Goal: Task Accomplishment & Management: Complete application form

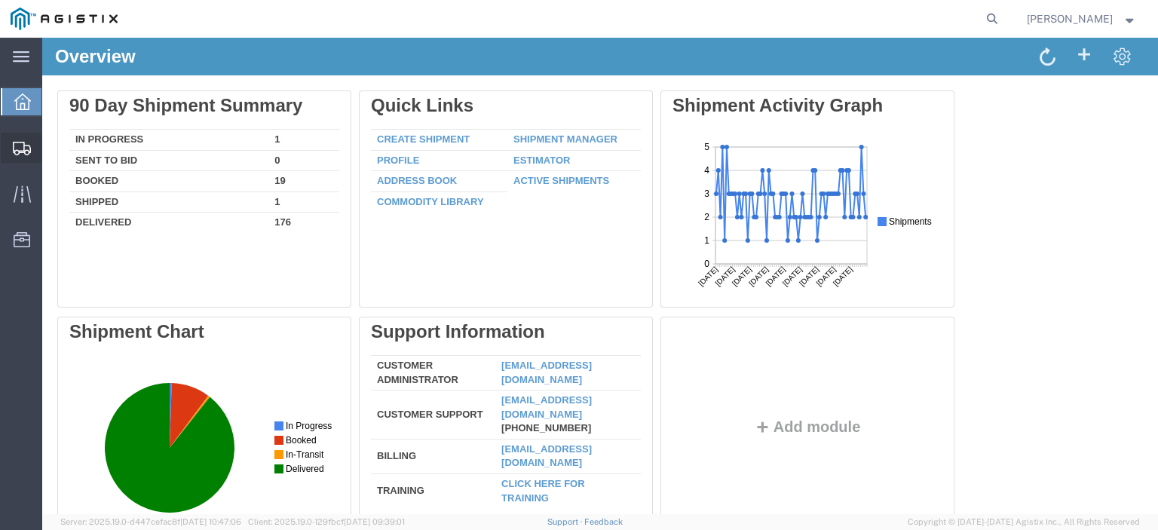
click at [0, 0] on span "Create from Template" at bounding box center [0, 0] width 0 height 0
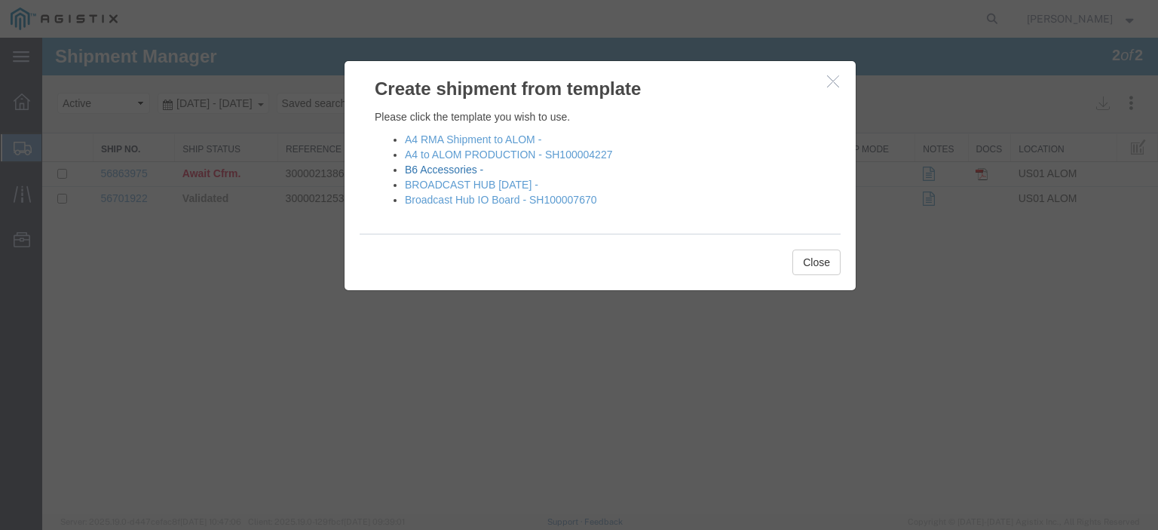
click at [463, 170] on link "B6 Accessories -" at bounding box center [444, 170] width 78 height 12
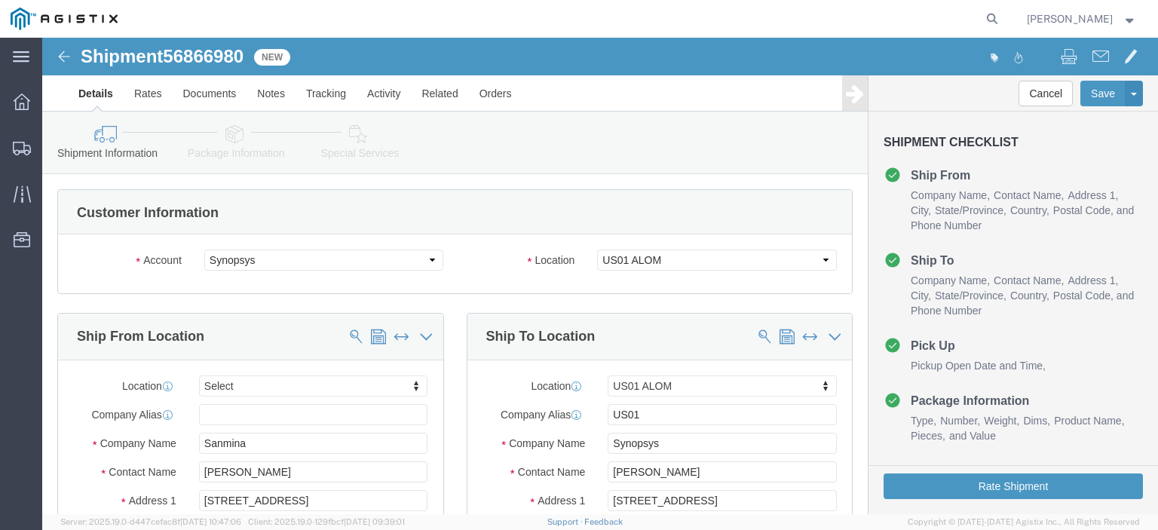
select select
select select "65511"
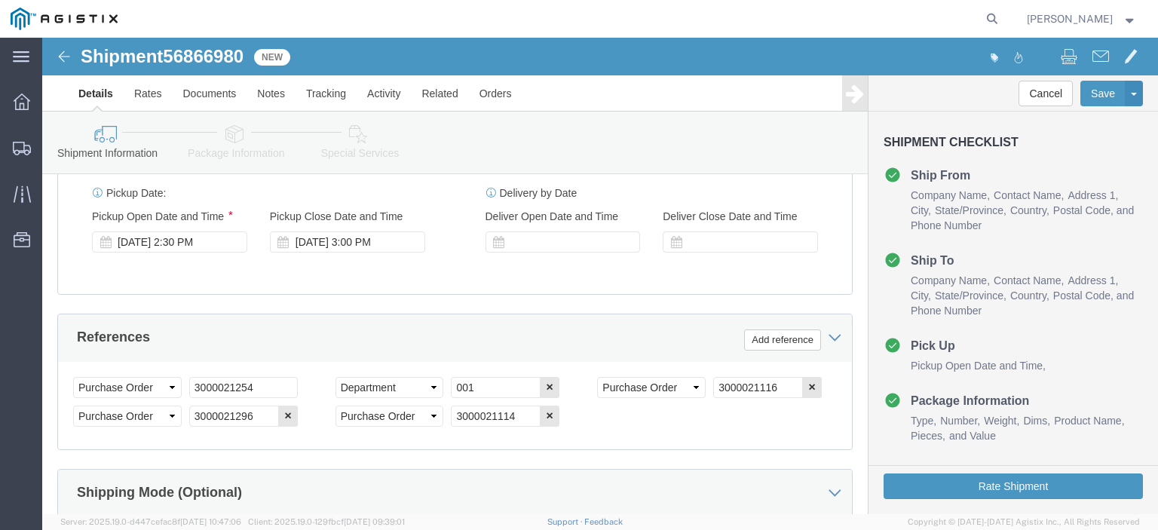
scroll to position [829, 0]
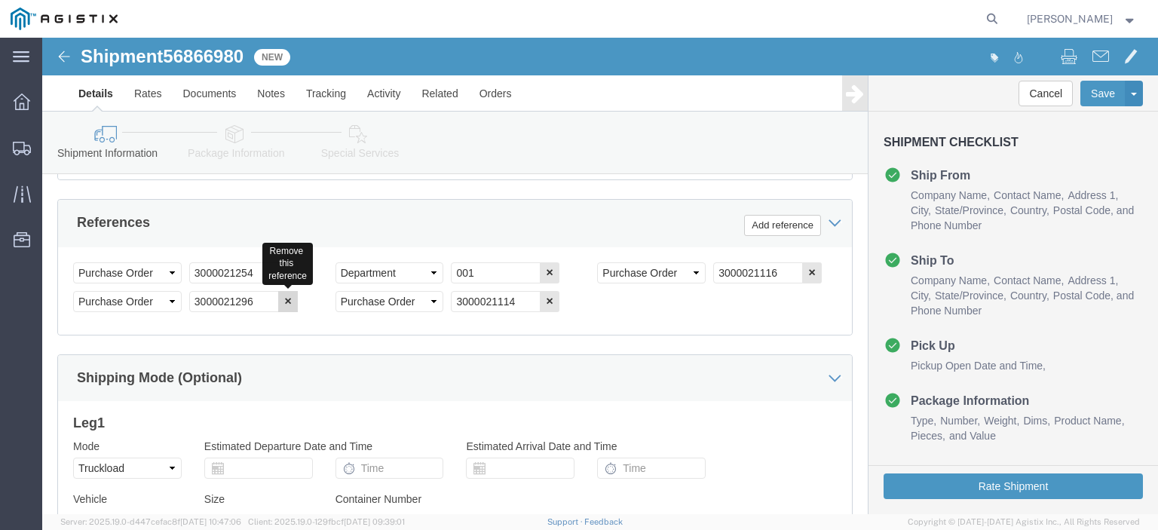
click icon "button"
click button "button"
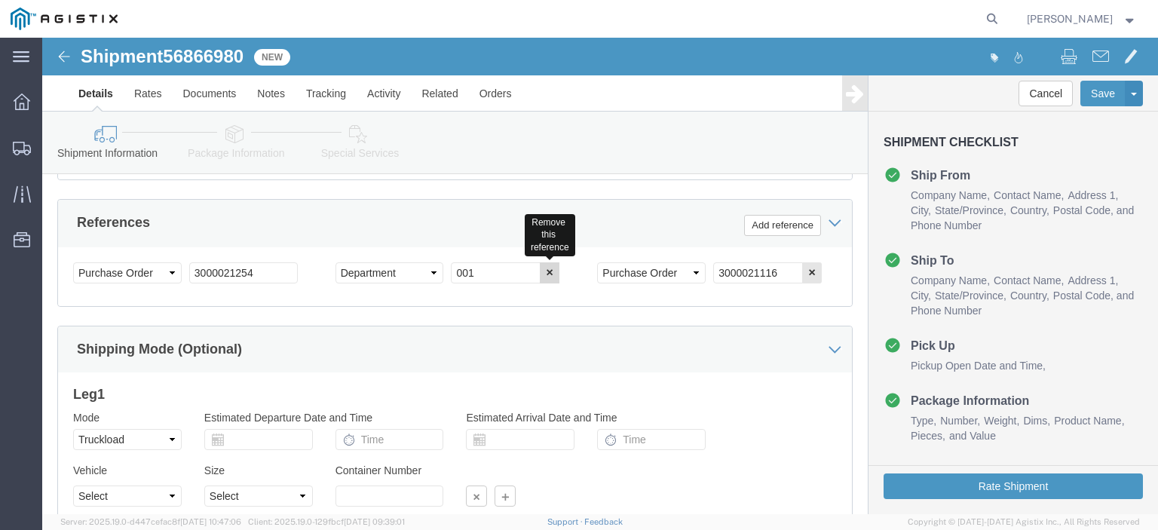
click icon "button"
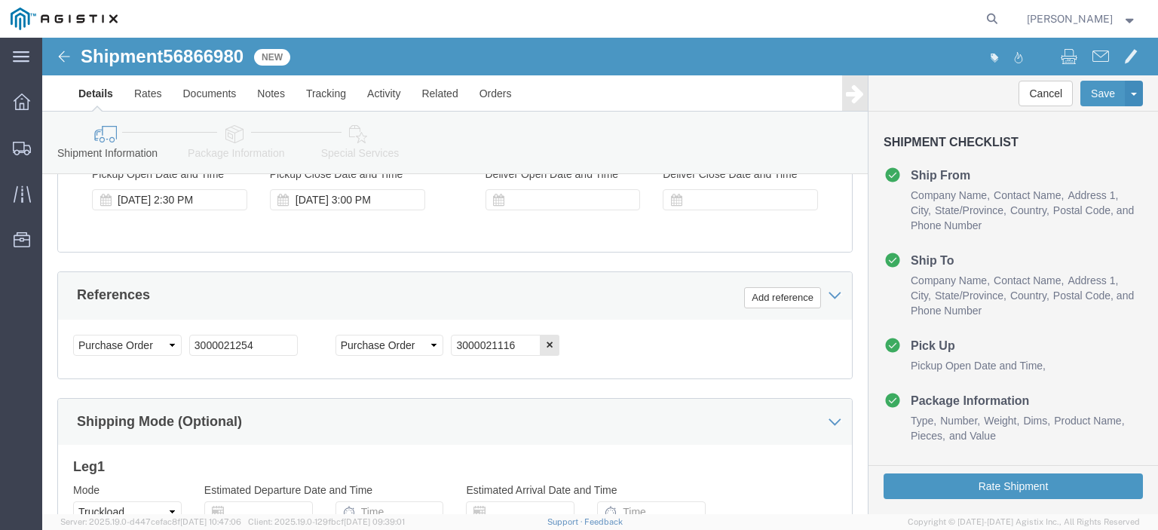
scroll to position [678, 0]
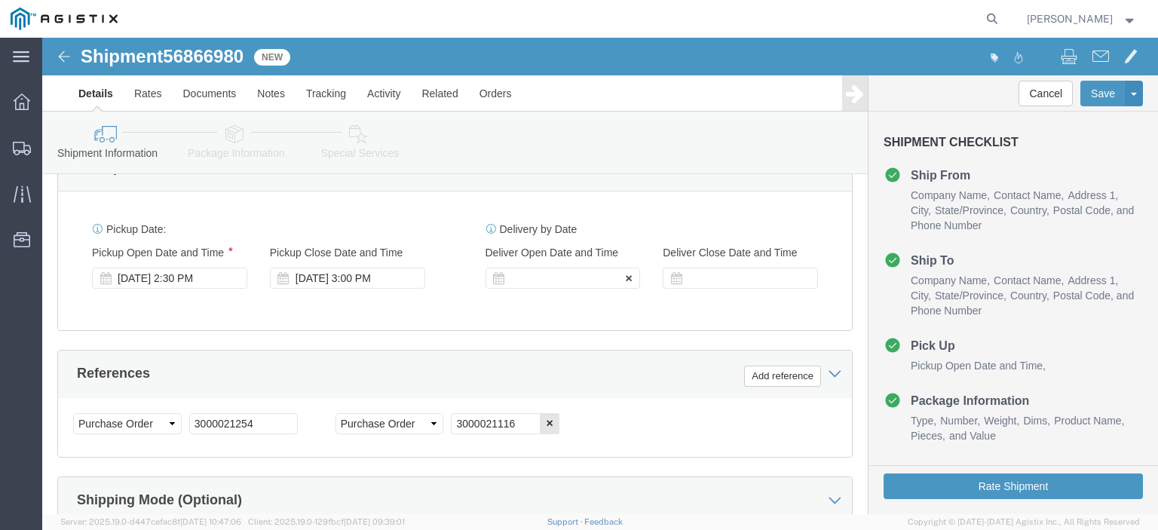
click div "Delivery Start Date Delivery Start Time Deliver Open Date and Time"
click div
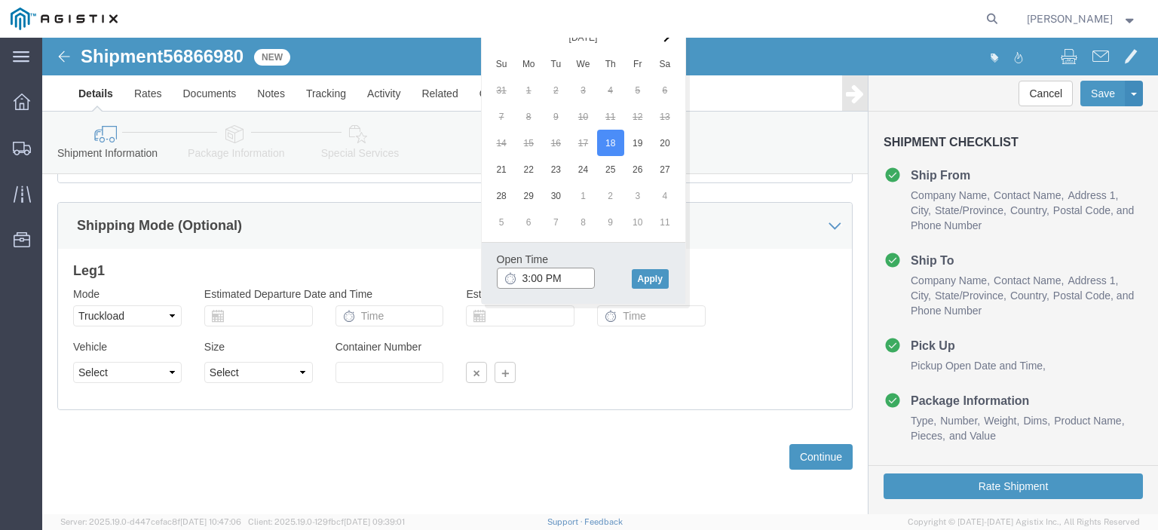
click input "3:00 PM"
type input "3:30 PM"
click button "Apply"
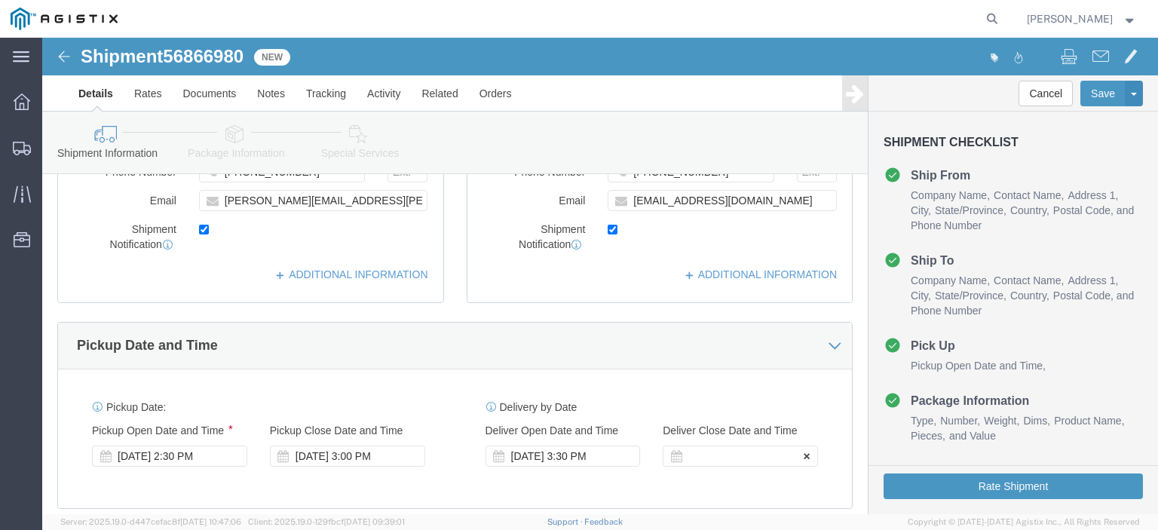
click div
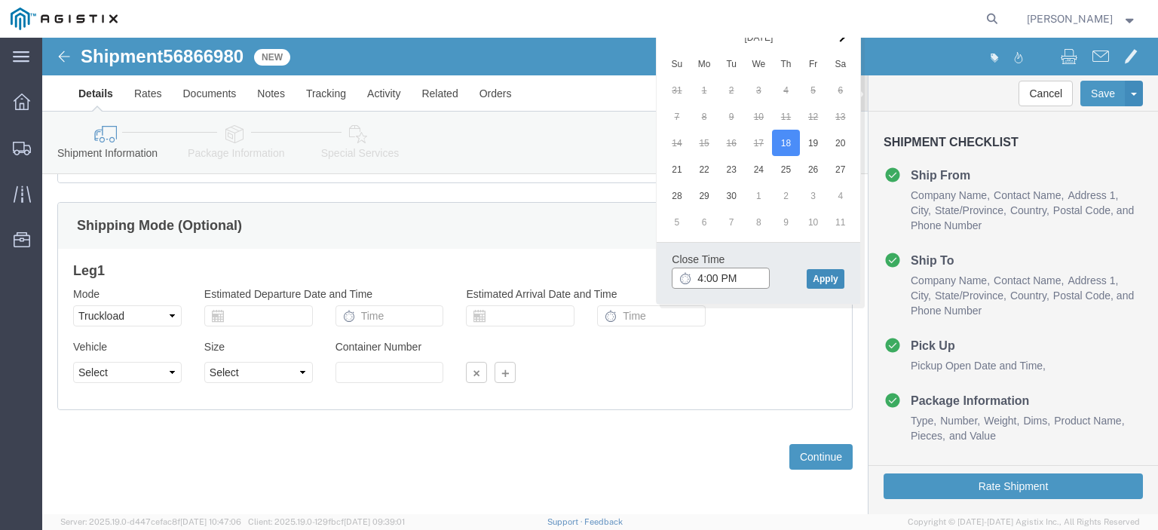
type input "4:00 PM"
click button "Apply"
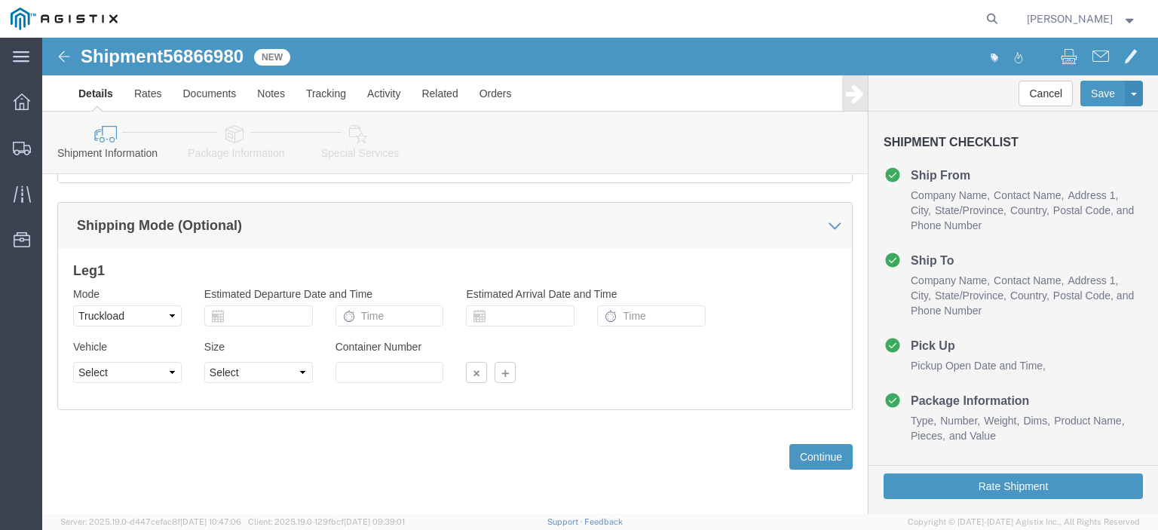
scroll to position [953, 0]
click button "Continue"
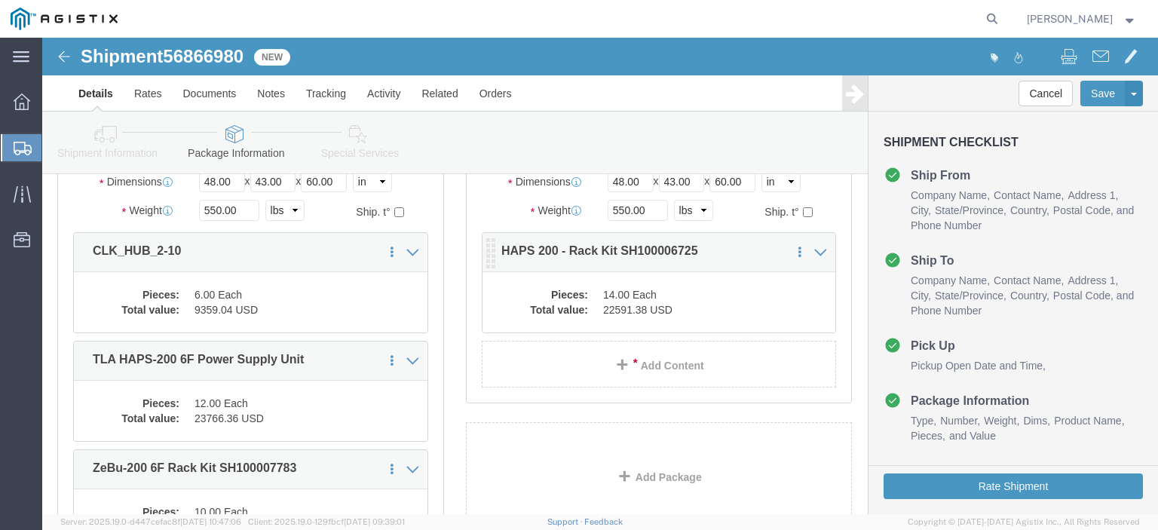
scroll to position [205, 0]
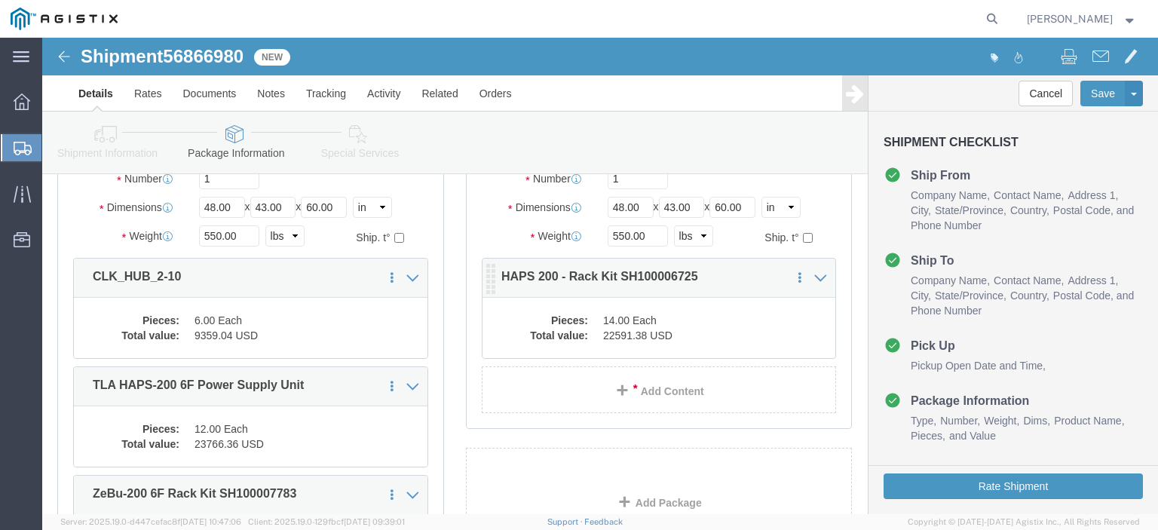
click dd "22591.38 USD"
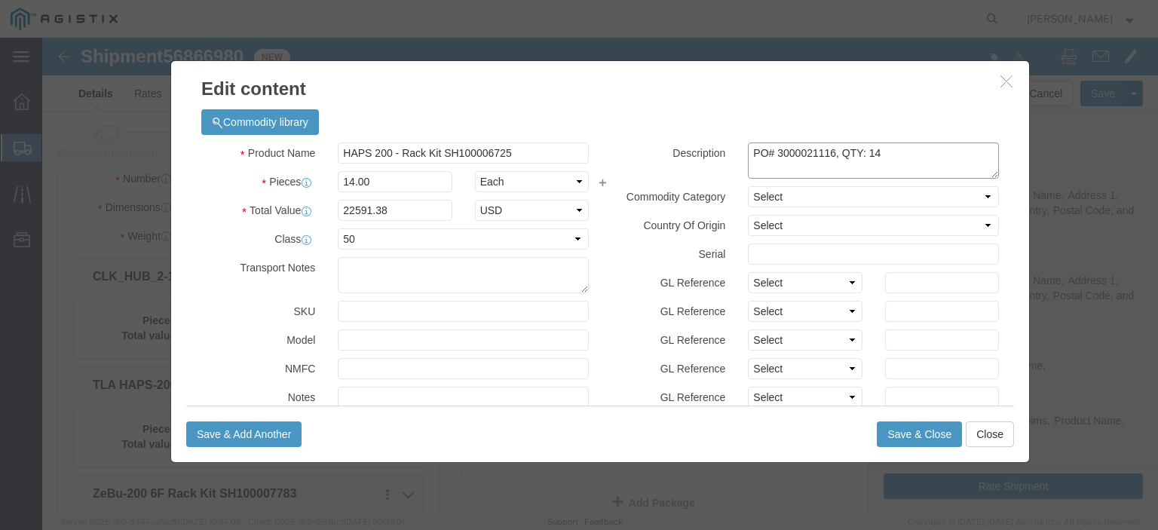
click textarea "PO# 3000021116, QTY: 14"
type textarea "PO# 3000021116, QTY: 12"
click input "14.00"
type input "12.00"
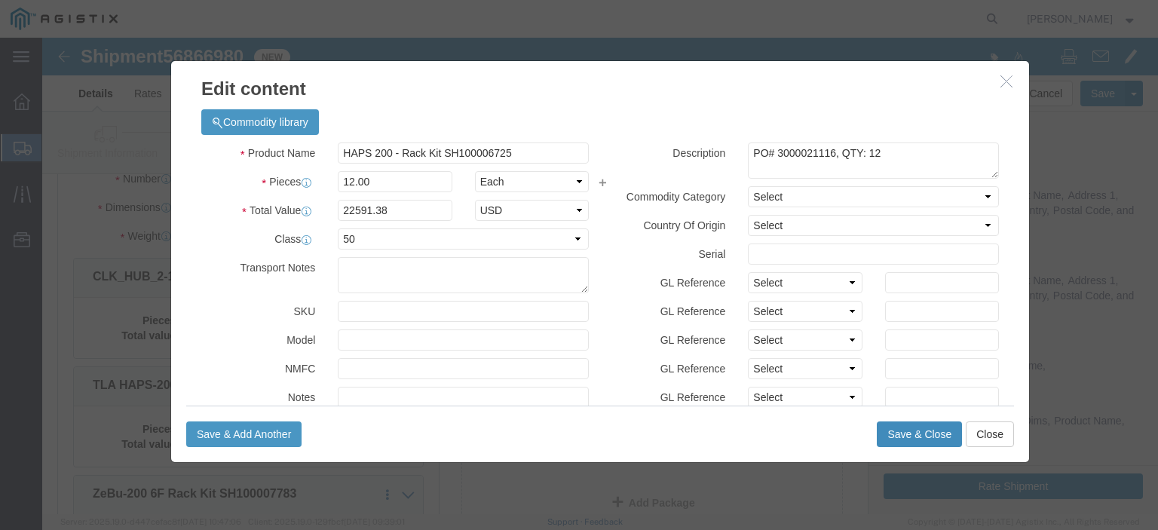
type input "19364.04"
click button "Save & Close"
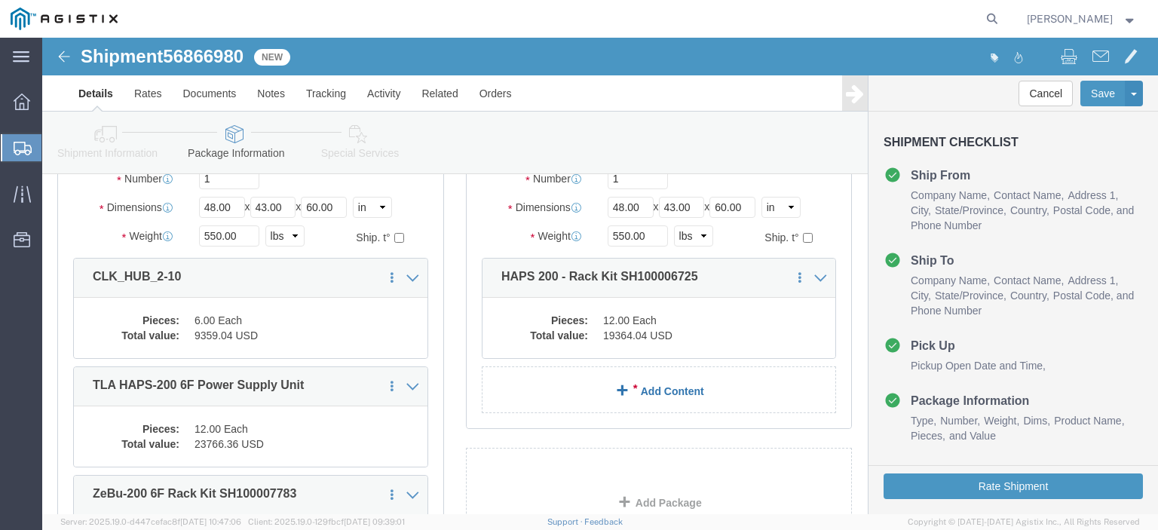
scroll to position [130, 0]
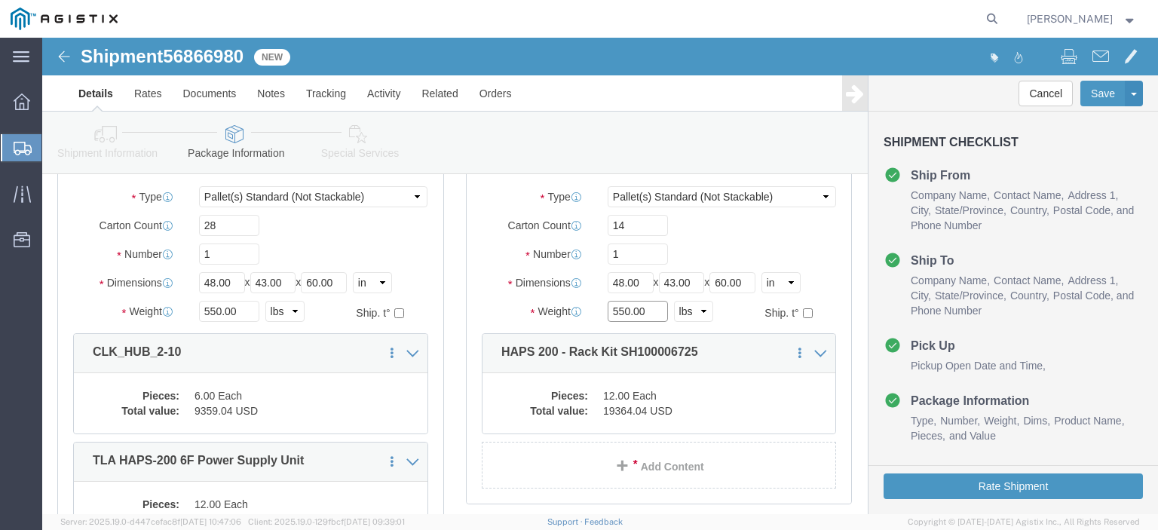
click input "550.00"
type input "500.00"
click input "14"
type input "12"
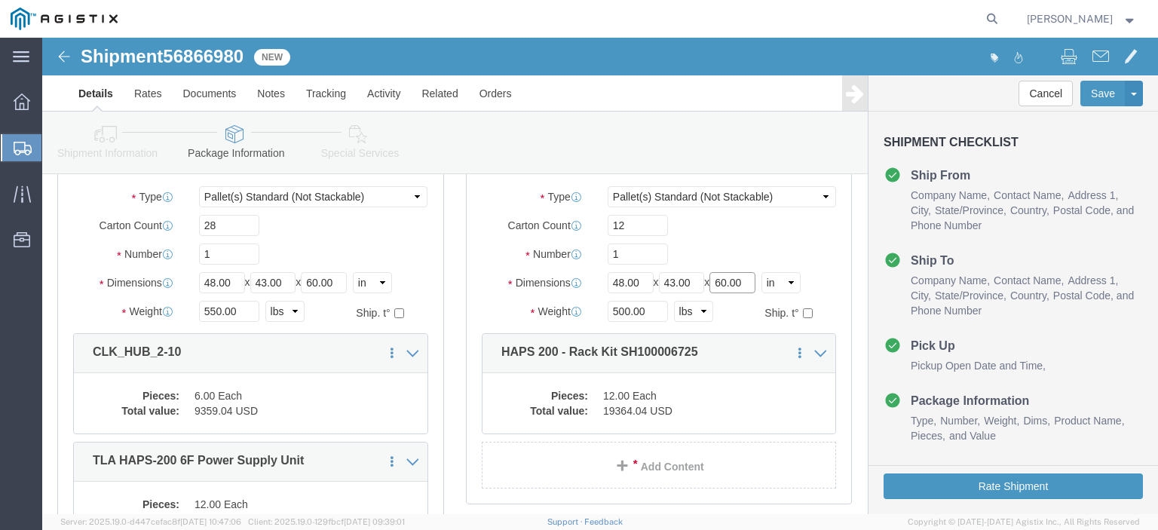
click input "60.00"
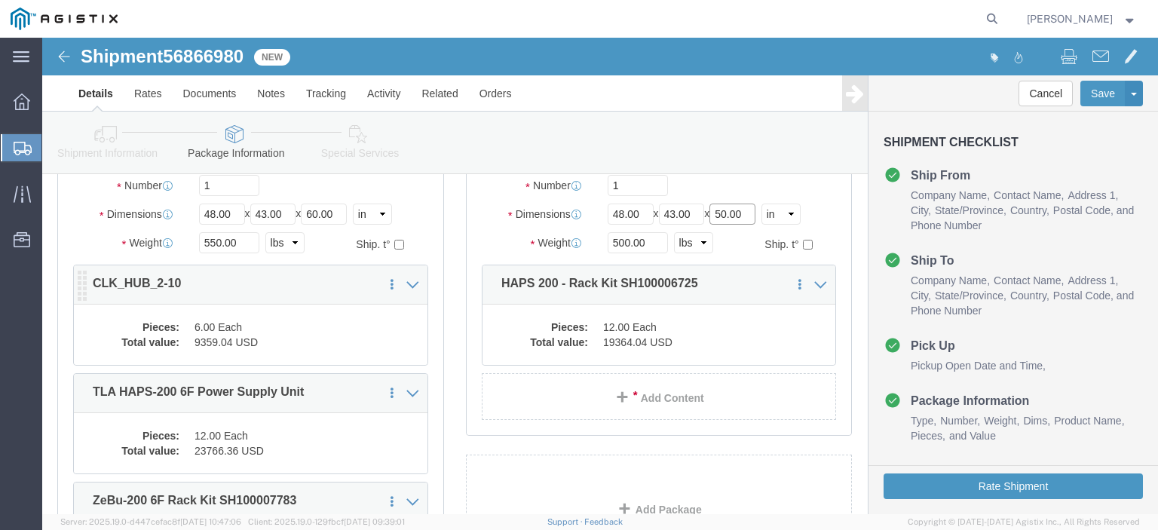
scroll to position [280, 0]
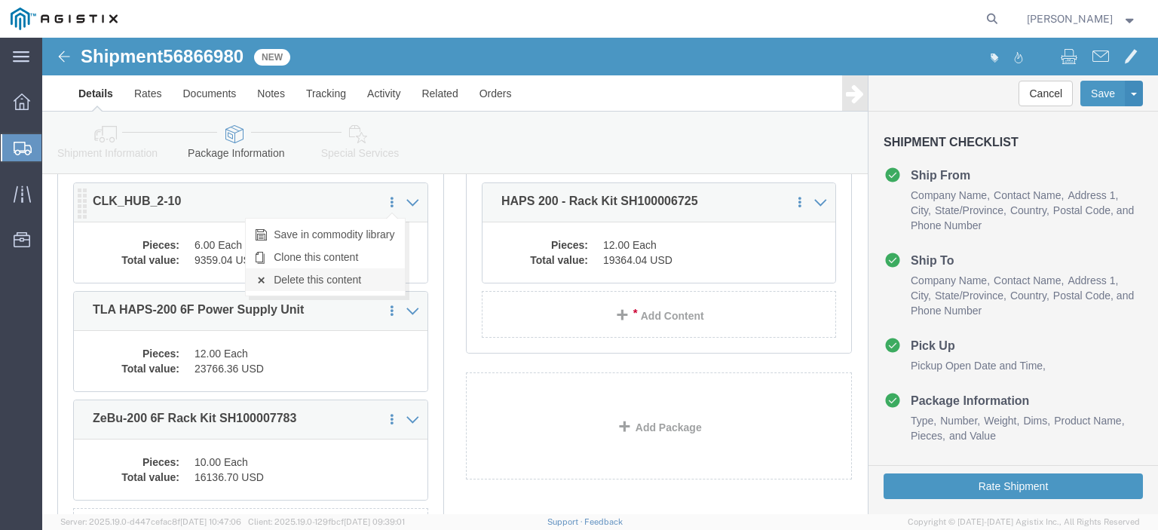
type input "50.00"
click link "Delete this content"
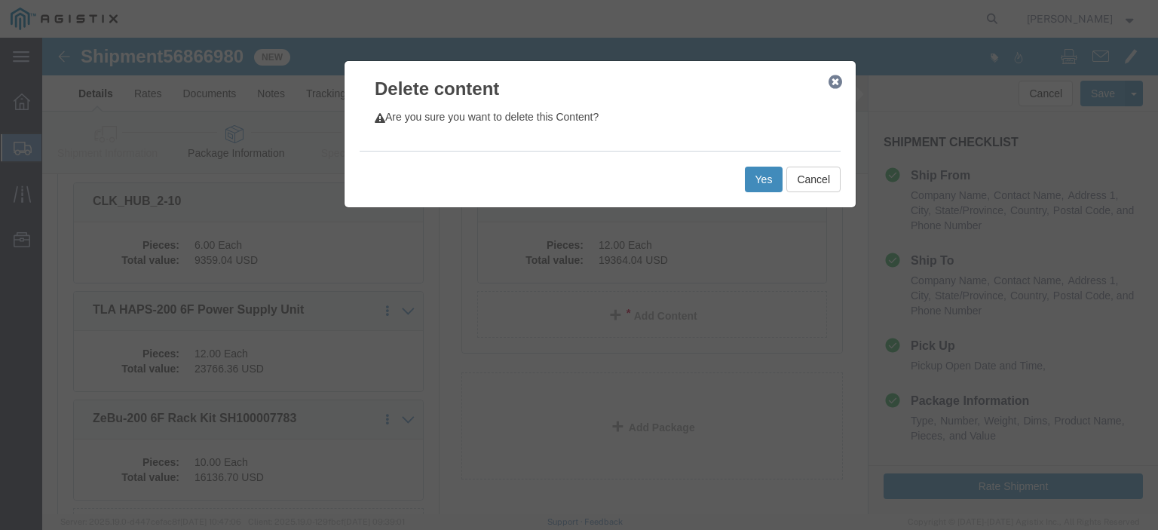
click button "Yes"
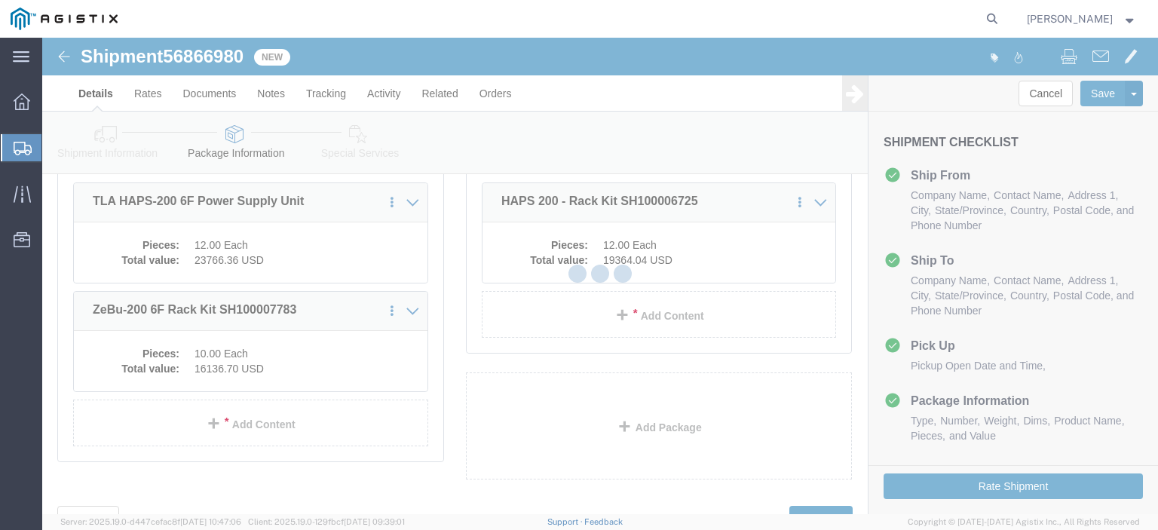
scroll to position [247, 0]
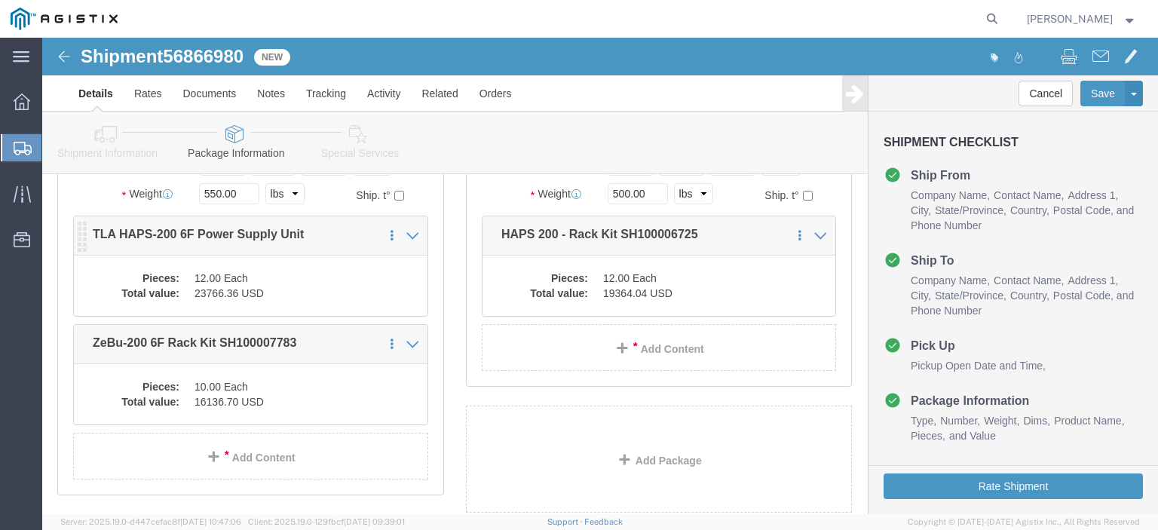
select select "PSNS"
click dd "16136.70 USD"
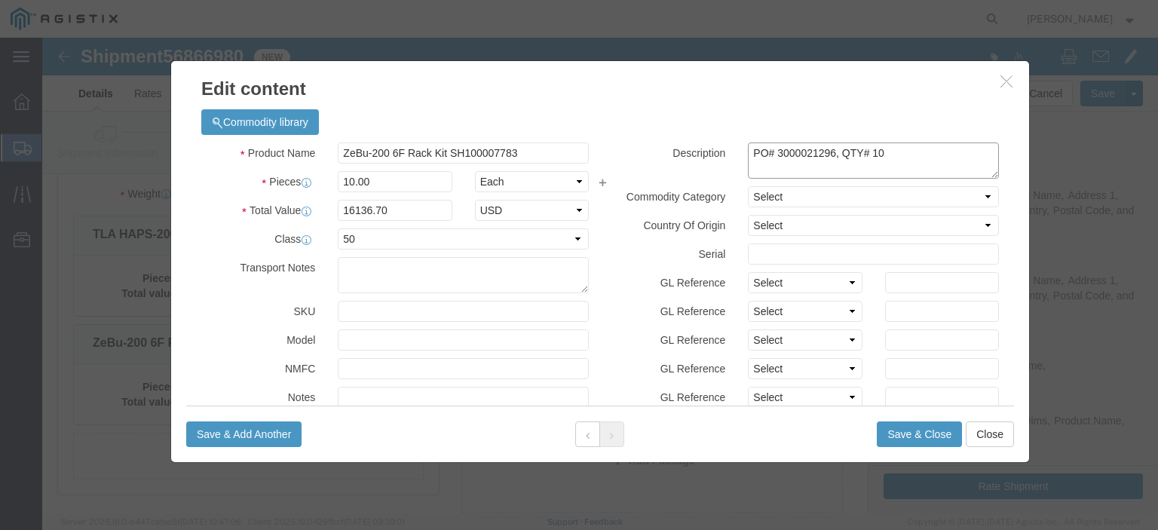
drag, startPoint x: 781, startPoint y: 117, endPoint x: 725, endPoint y: 117, distance: 56.5
click textarea "PO# 3000021296, QTY# 10"
paste textarea "11"
click div "Commodity library"
click textarea "PO# 3000021296, QTY# 10"
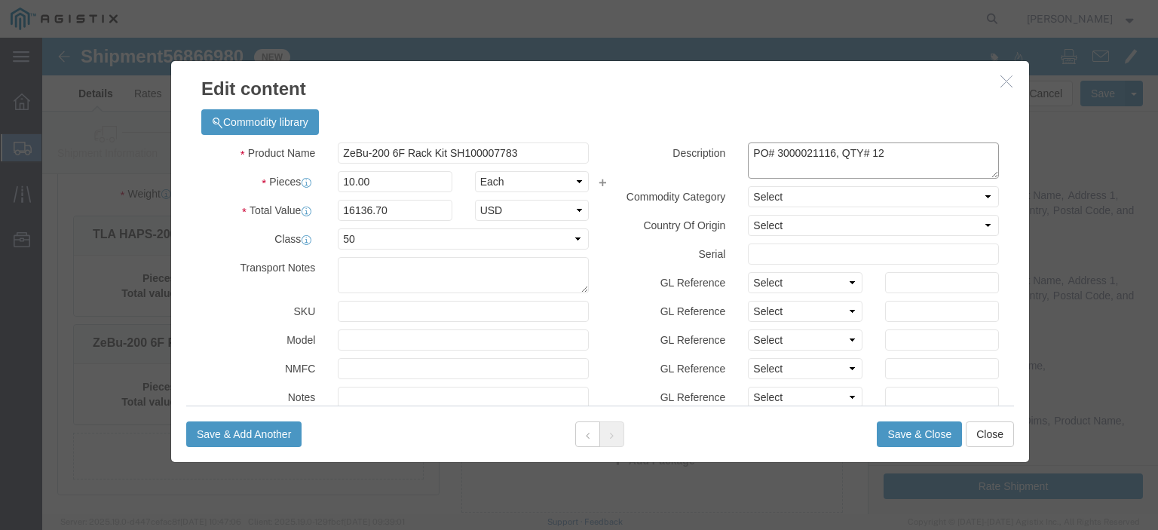
type textarea "PO# 3000021116, QTY# 12"
drag, startPoint x: 485, startPoint y: 115, endPoint x: 208, endPoint y: 96, distance: 278.0
click div "Commodity library Product Name ZeBu-200 6F Rack Kit SH100007783 Pieces 10.00 Se…"
click input "ZeBu-200 6F Rack Kit SH100007783"
drag, startPoint x: 476, startPoint y: 116, endPoint x: 276, endPoint y: 116, distance: 199.7
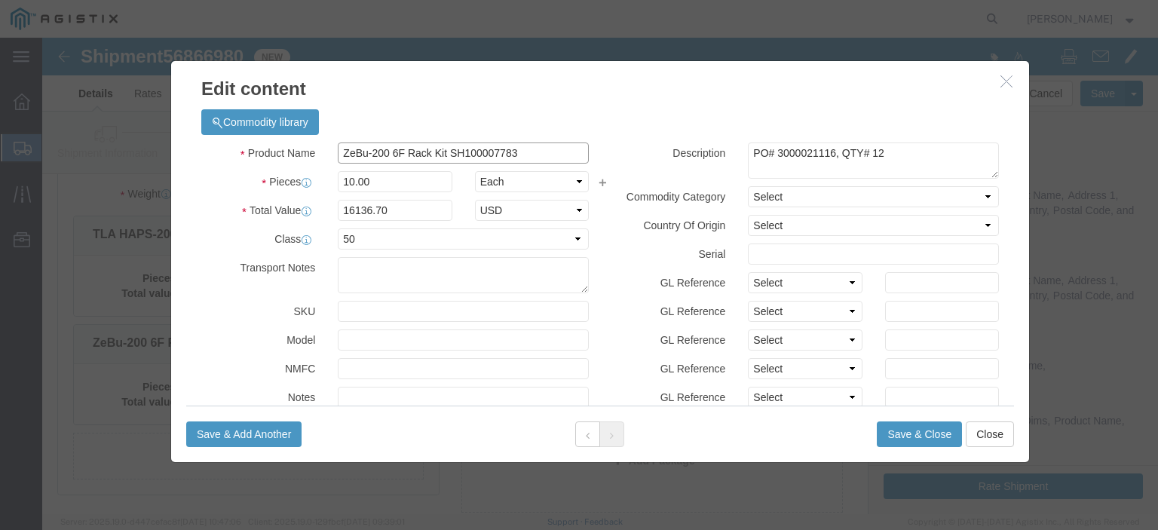
click div "Product Name ZeBu-200 6F Rack Kit SH100007783"
paste input "HAPS 200 - Rack Kit SH100006725"
type input "HAPS 200 - Rack Kit SH100006725"
click div
click input "10.00"
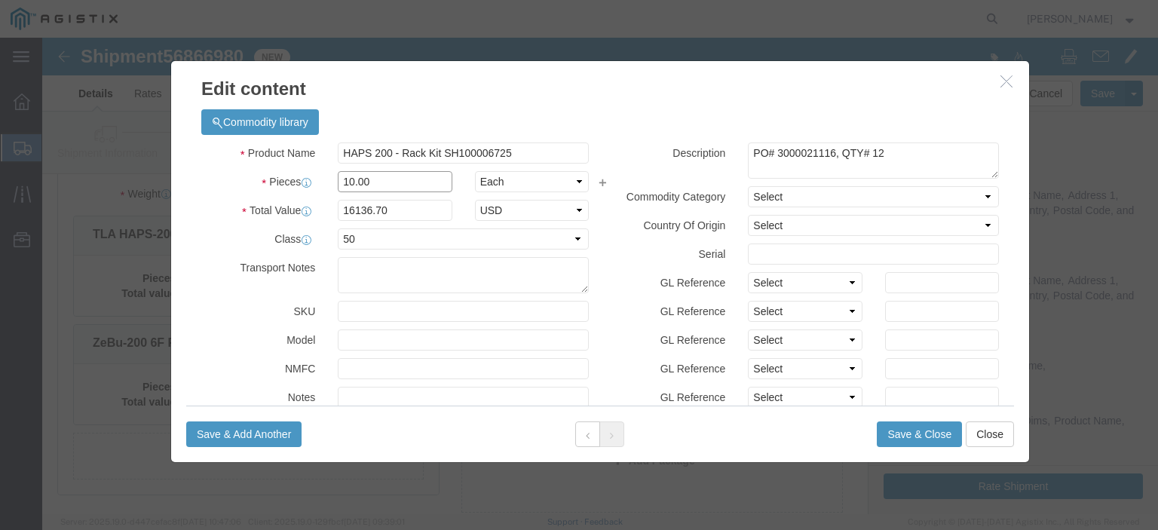
click input "10.00"
type input "12.00"
type input "19364.04"
click button "Save & Close"
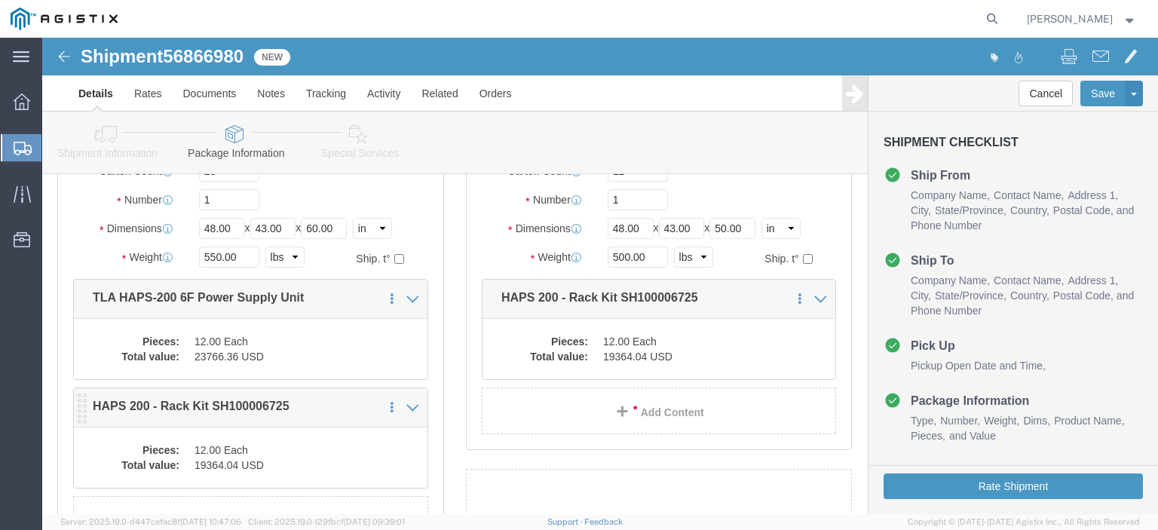
scroll to position [96, 0]
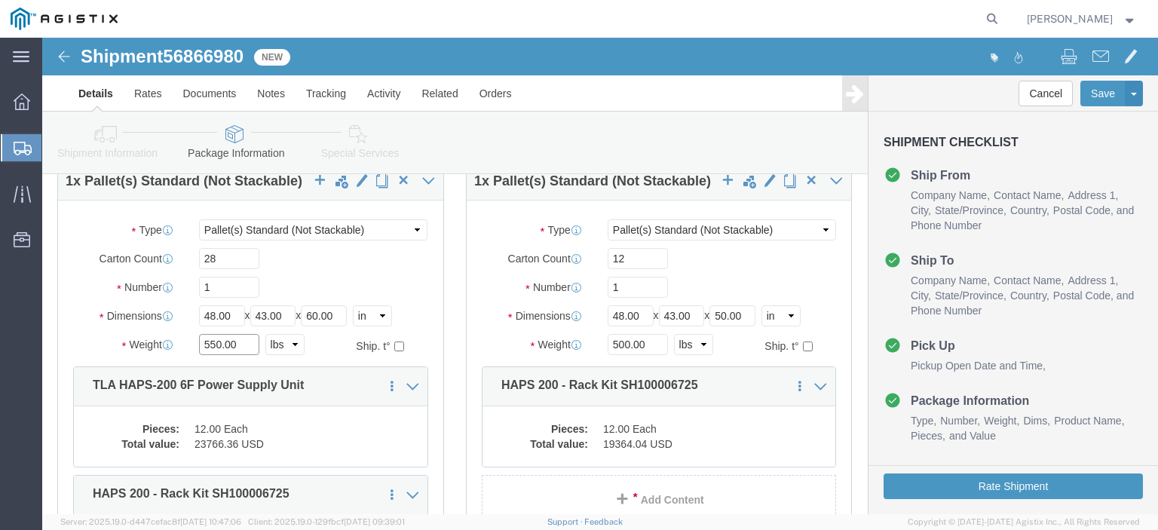
click input "550.00"
type input "570.00"
click input "28"
type input "24"
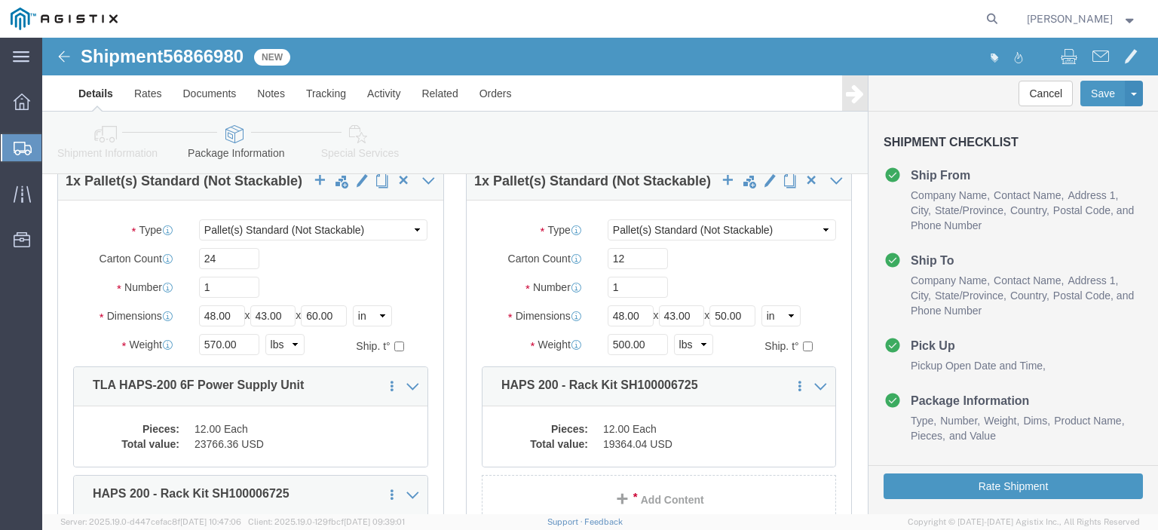
click div "24"
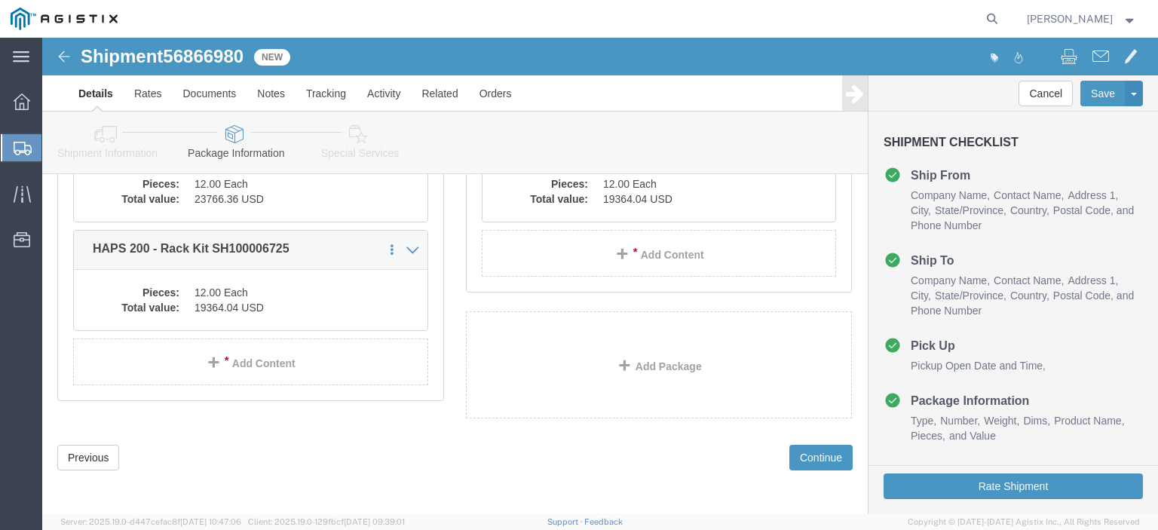
scroll to position [344, 0]
click div "Previous Continue"
click button "Continue"
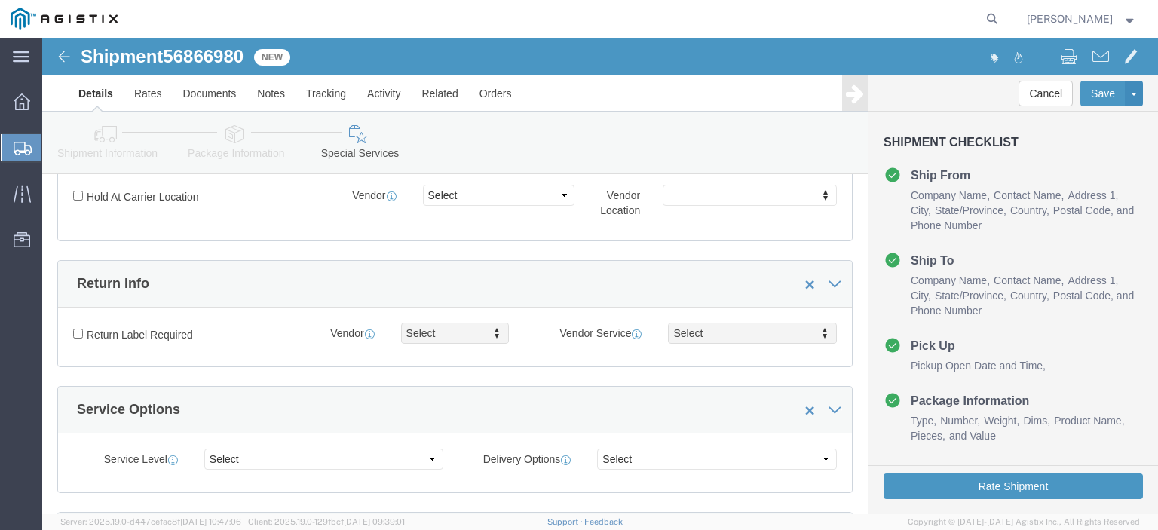
scroll to position [1690, 0]
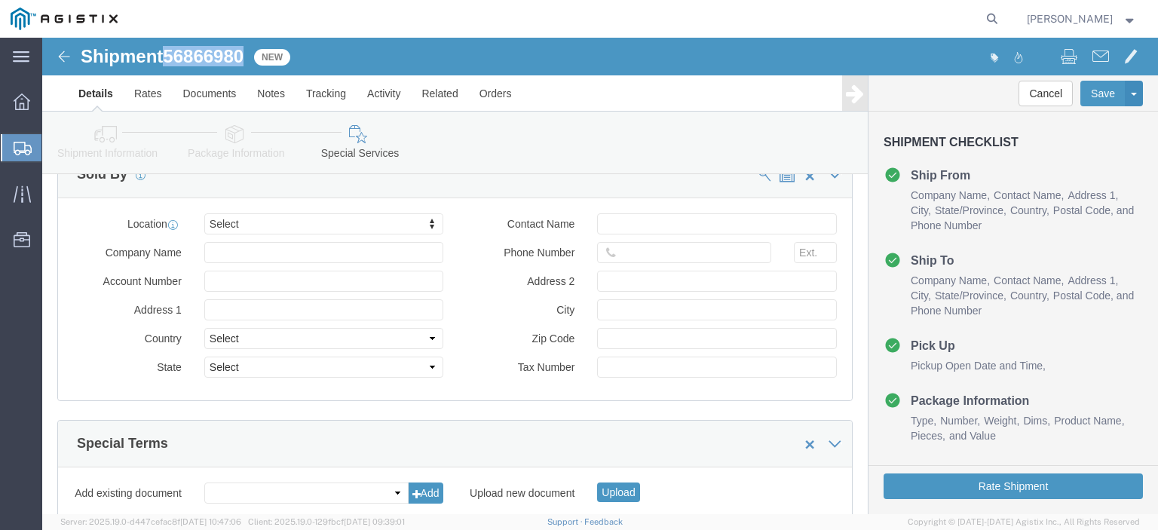
drag, startPoint x: 207, startPoint y: 20, endPoint x: 126, endPoint y: 20, distance: 81.4
click div "Shipment 56866980 New"
copy span "56866980"
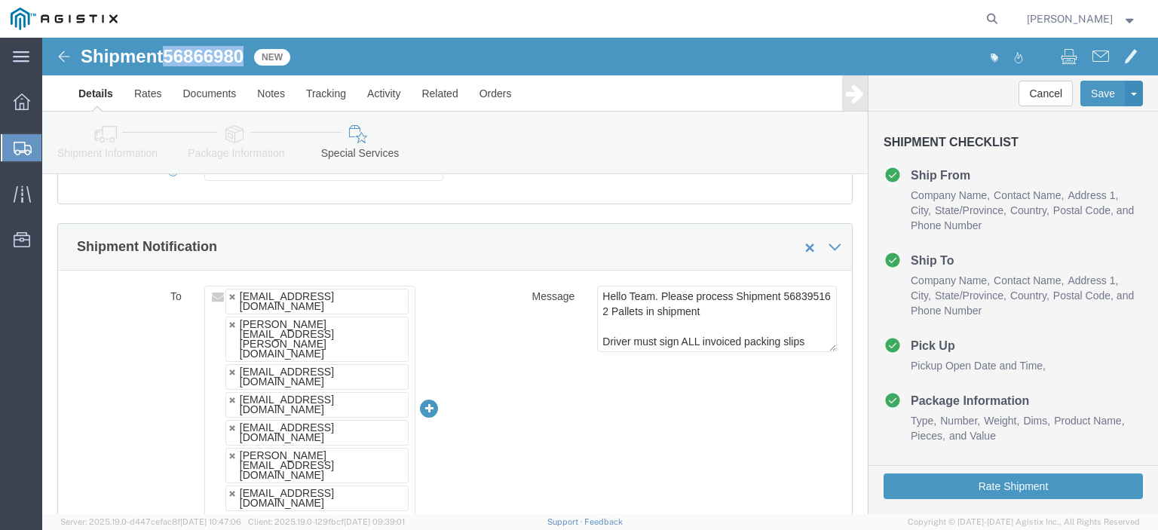
scroll to position [936, 0]
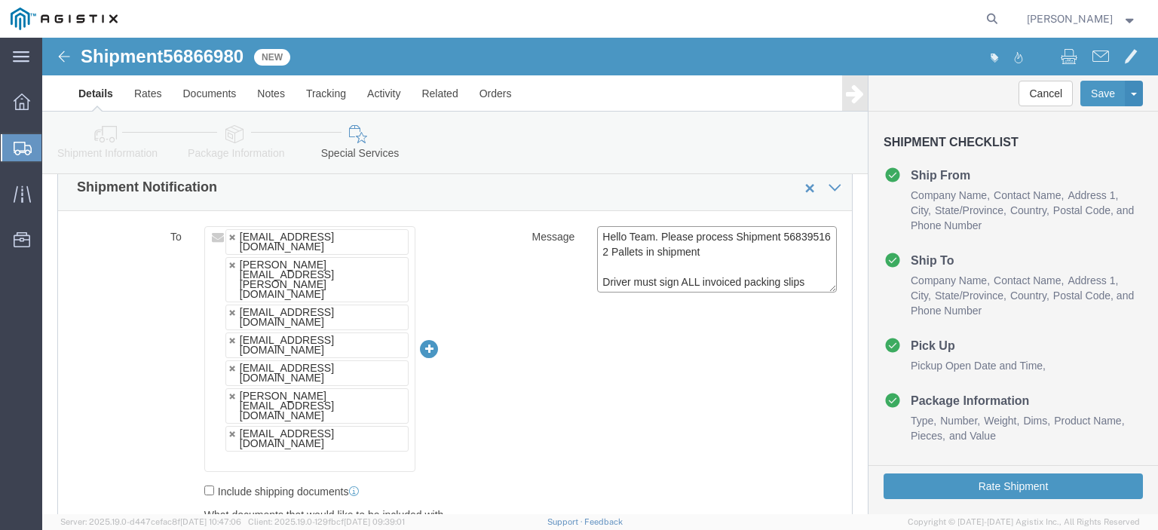
drag, startPoint x: 614, startPoint y: 214, endPoint x: 549, endPoint y: 216, distance: 64.8
click textarea "Hello Team. Please process Shipment 56839516 2 Pallets in shipment Driver must …"
paste textarea "66980"
type textarea "Hello Team. Please process Shipment 56866980 2 Pallets in shipment Driver must …"
click div "To [EMAIL_ADDRESS][DOMAIN_NAME] [PERSON_NAME][EMAIL_ADDRESS][PERSON_NAME][DOMAI…"
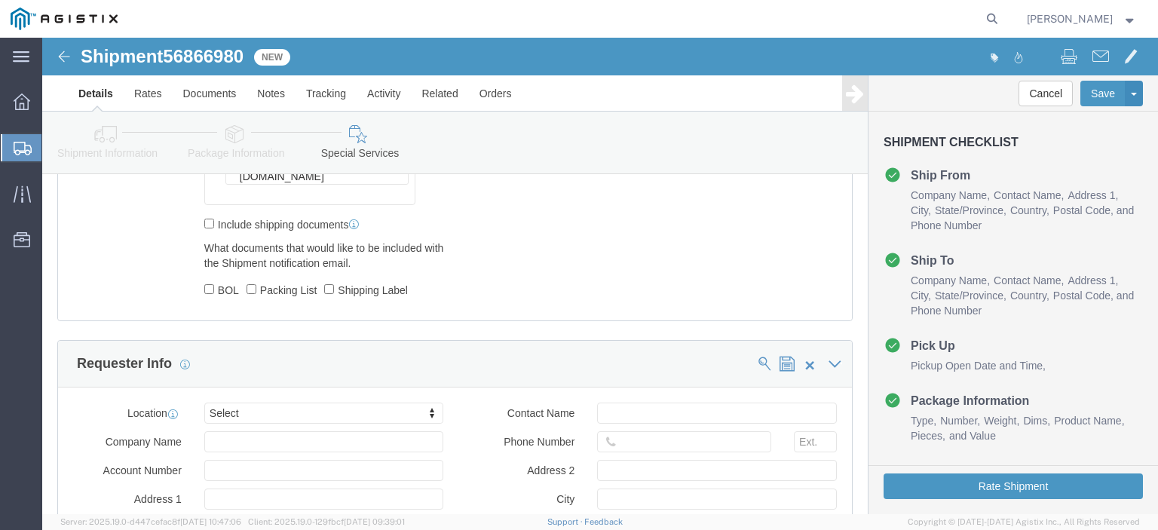
scroll to position [1237, 0]
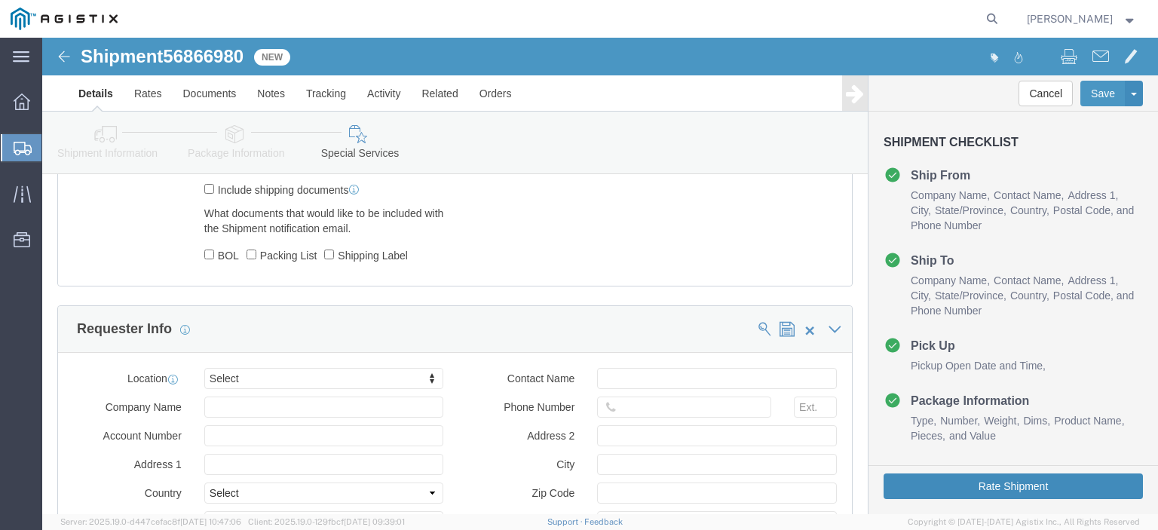
click button "Rate Shipment"
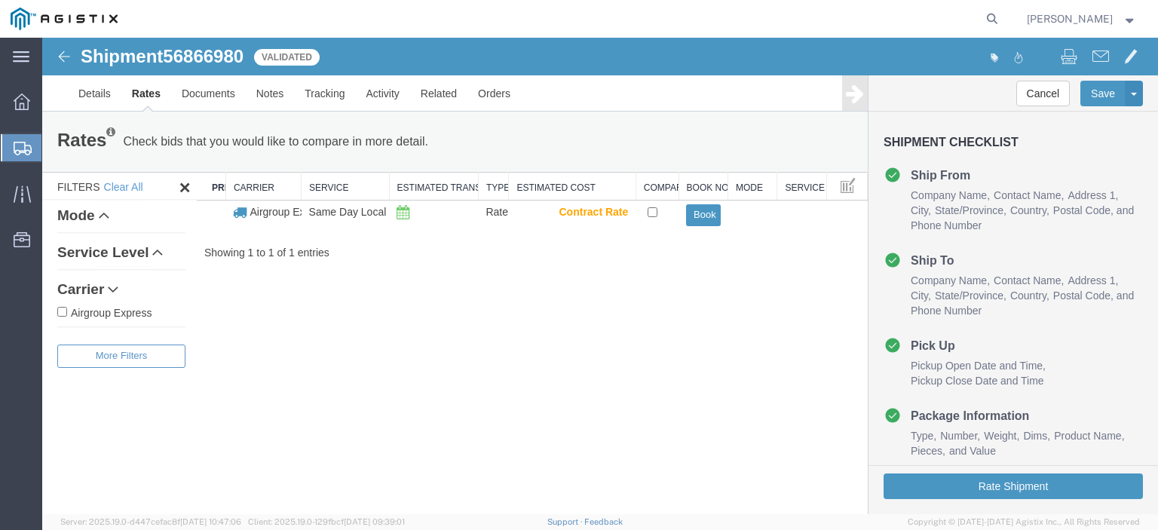
scroll to position [0, 0]
click at [706, 225] on td "Book" at bounding box center [702, 214] width 49 height 29
click at [705, 219] on button "Book" at bounding box center [703, 215] width 34 height 22
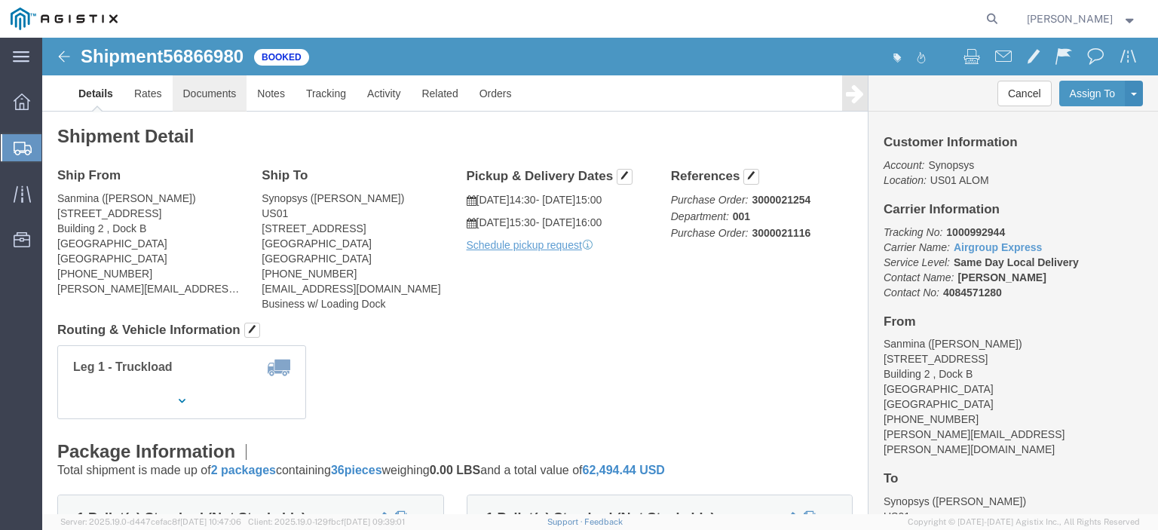
click link "Documents"
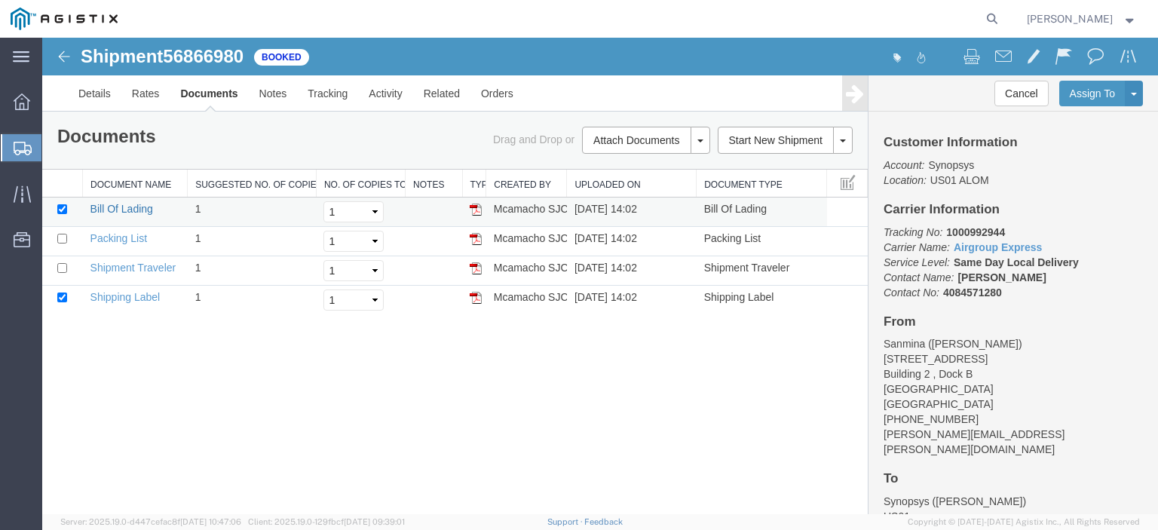
click at [135, 212] on link "Bill Of Lading" at bounding box center [121, 209] width 63 height 12
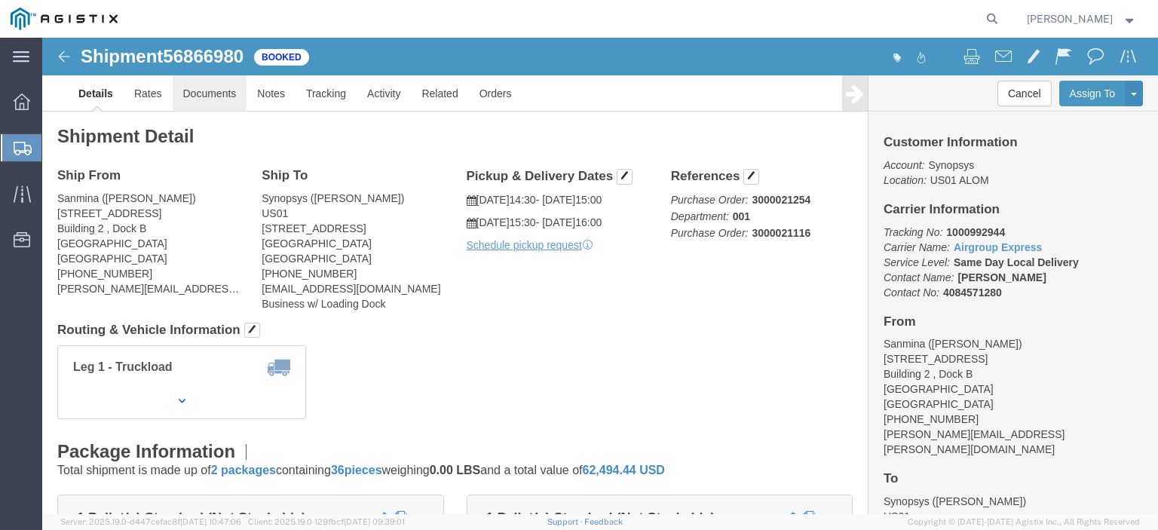
click link "Documents"
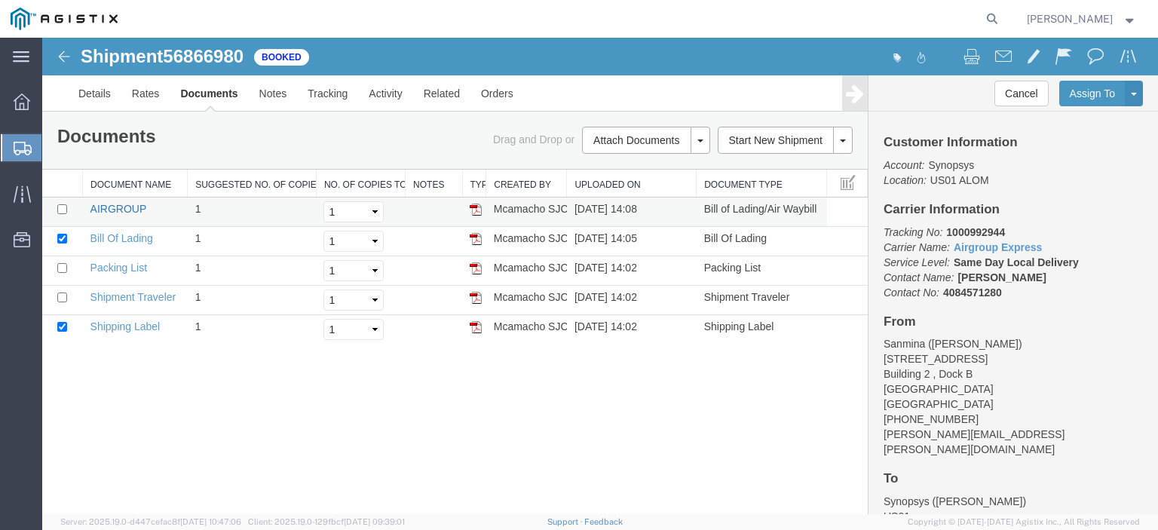
click at [136, 204] on link "AIRGROUP" at bounding box center [118, 209] width 56 height 12
click at [107, 207] on link "AIRGROUP" at bounding box center [118, 209] width 56 height 12
click at [226, 369] on div "Shipment 56866980 5 of 5 Booked Details Rates Documents Notes Tracking Activity…" at bounding box center [599, 276] width 1115 height 476
click at [463, 421] on div "Shipment 56866980 5 of 5 Booked Details Rates Documents Notes Tracking Activity…" at bounding box center [599, 276] width 1115 height 476
